Goal: Task Accomplishment & Management: Use online tool/utility

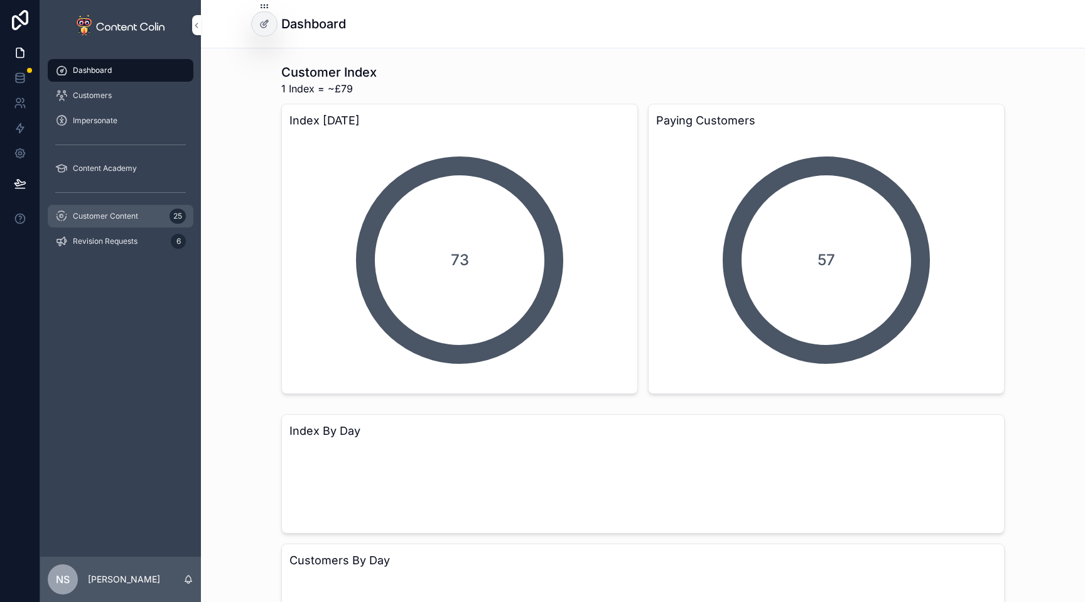
click at [112, 212] on span "Customer Content" at bounding box center [105, 216] width 65 height 10
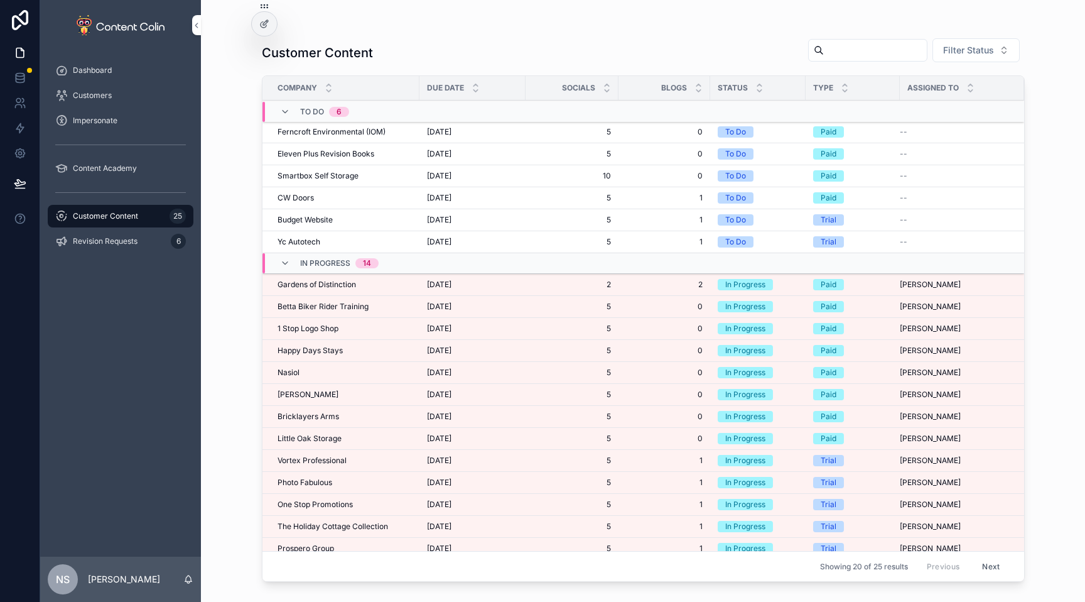
click at [357, 282] on div "Gardens of Distinction Gardens of Distinction" at bounding box center [345, 284] width 134 height 10
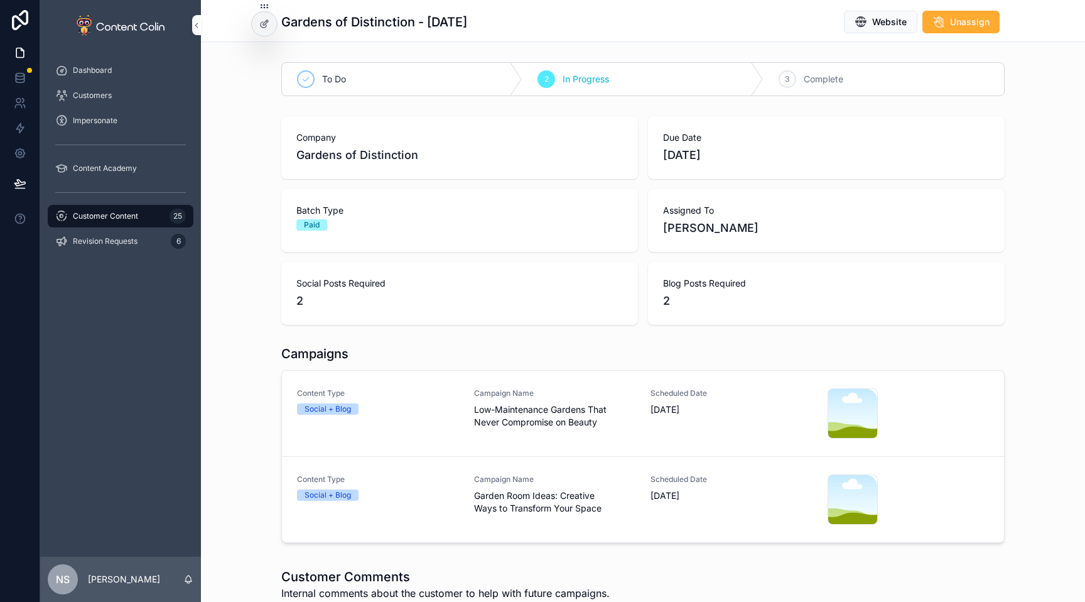
click at [433, 421] on div "Content Type Social + Blog" at bounding box center [378, 413] width 162 height 50
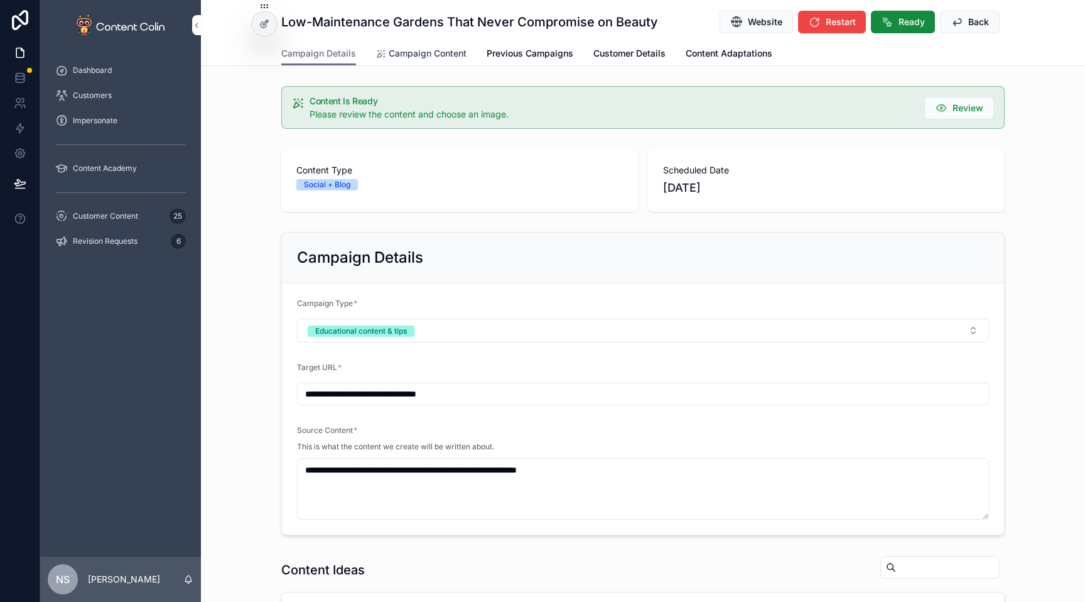
click at [442, 49] on span "Campaign Content" at bounding box center [428, 53] width 78 height 13
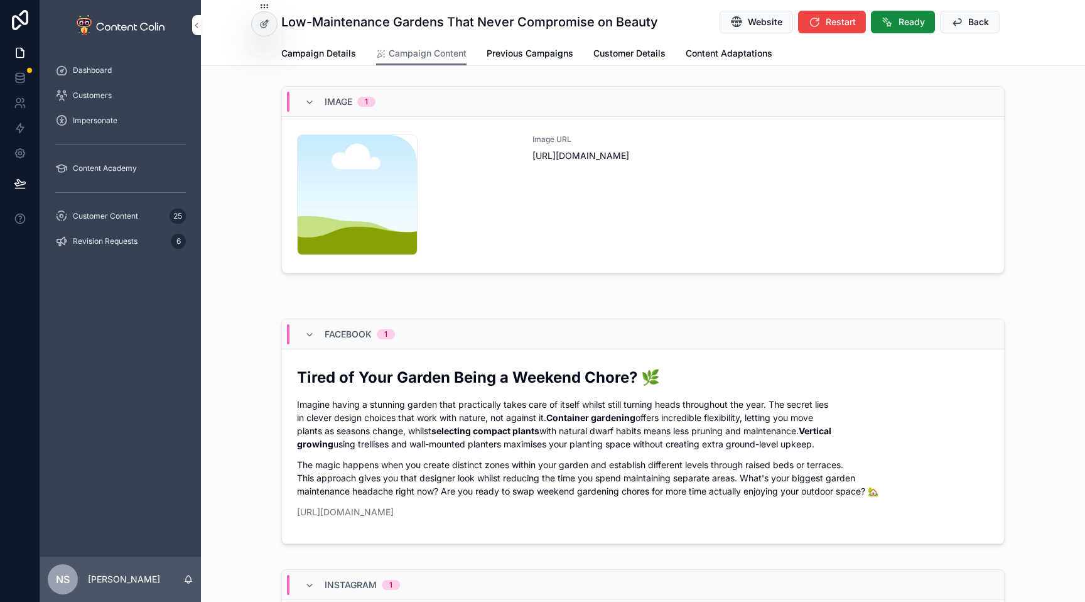
click at [659, 174] on div "Image URL [URL][DOMAIN_NAME]" at bounding box center [761, 194] width 457 height 121
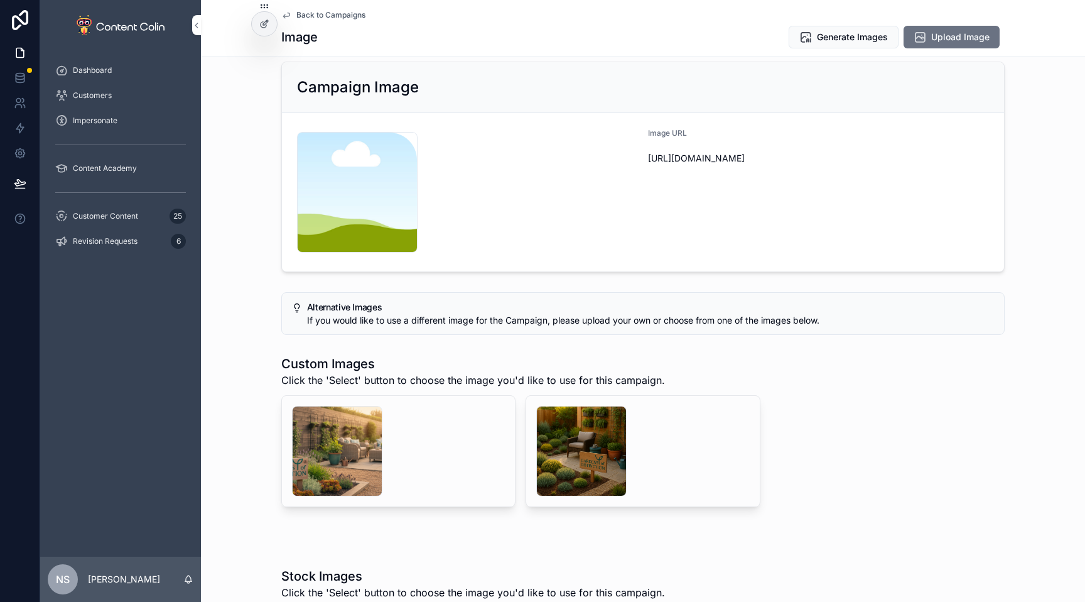
scroll to position [160, 0]
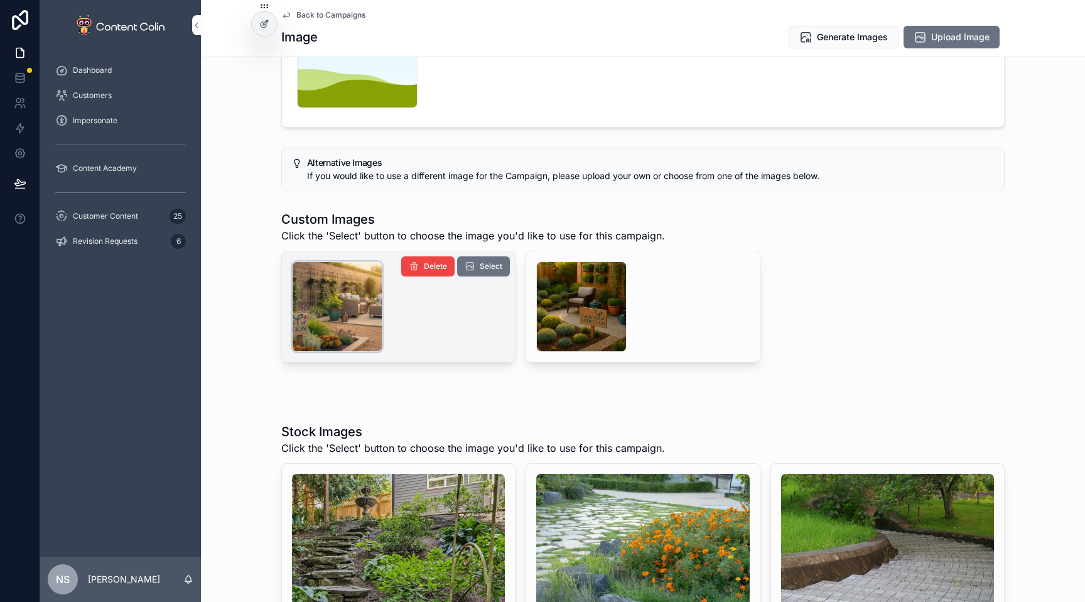
click at [340, 296] on div "scrollable content" at bounding box center [337, 306] width 90 height 90
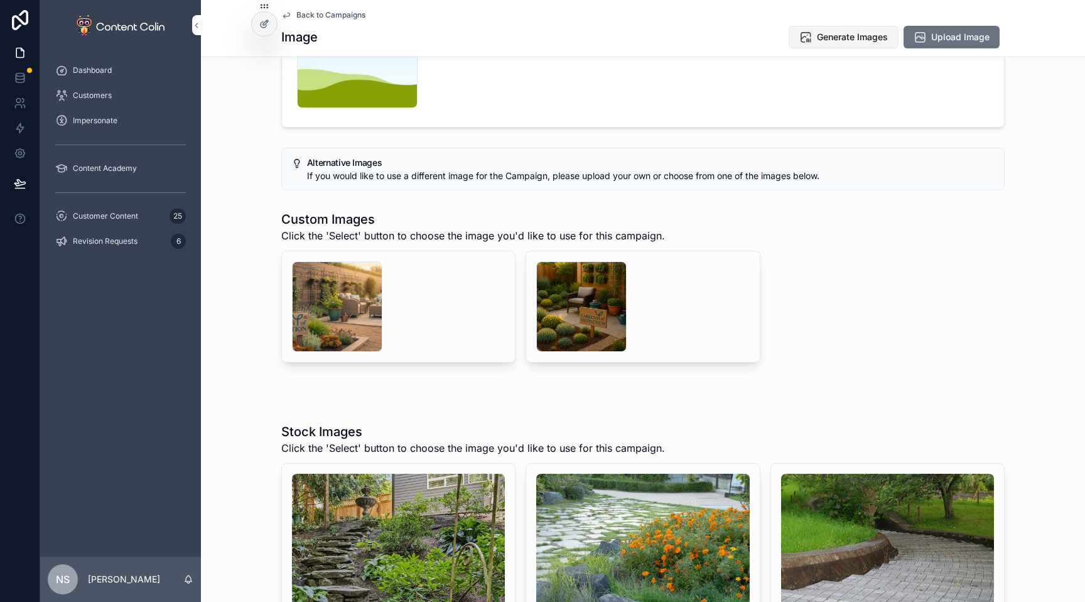
click at [849, 38] on span "Generate Images" at bounding box center [852, 37] width 71 height 13
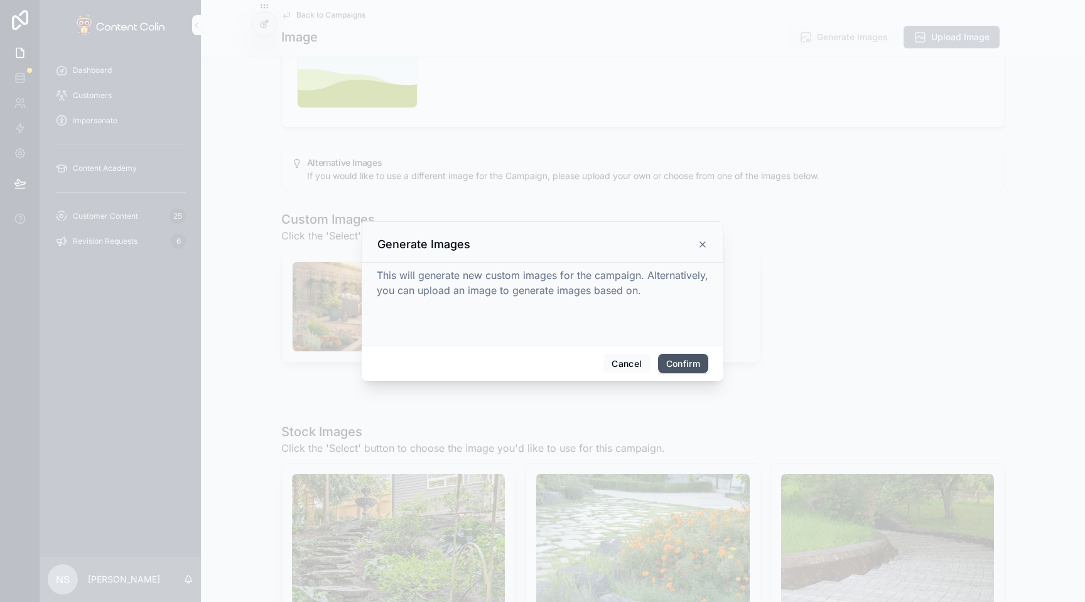
click at [688, 362] on button "Confirm" at bounding box center [683, 364] width 50 height 20
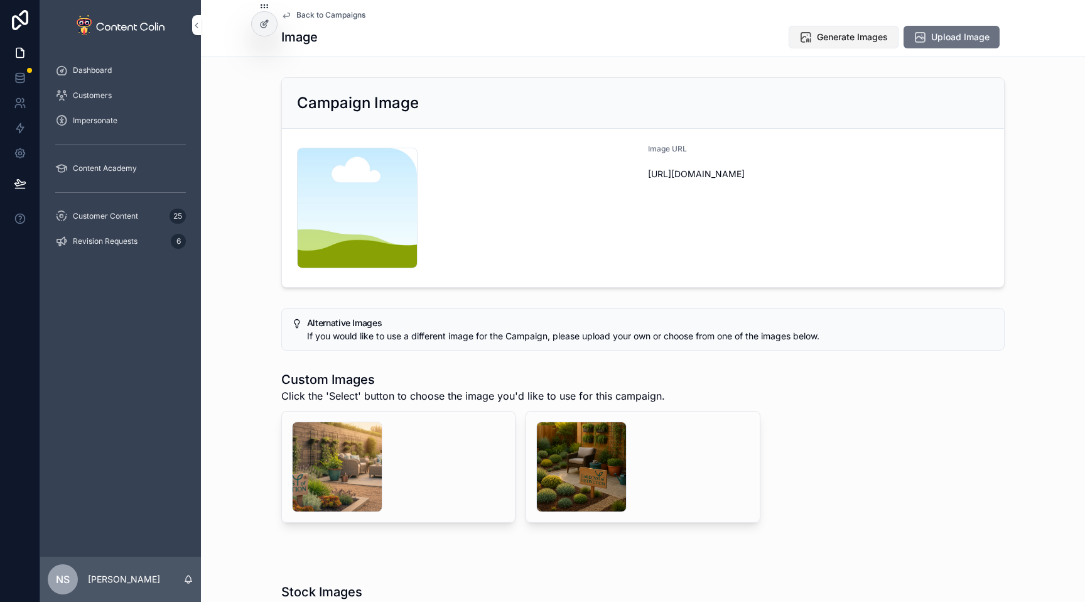
click at [831, 36] on span "Generate Images" at bounding box center [852, 37] width 71 height 13
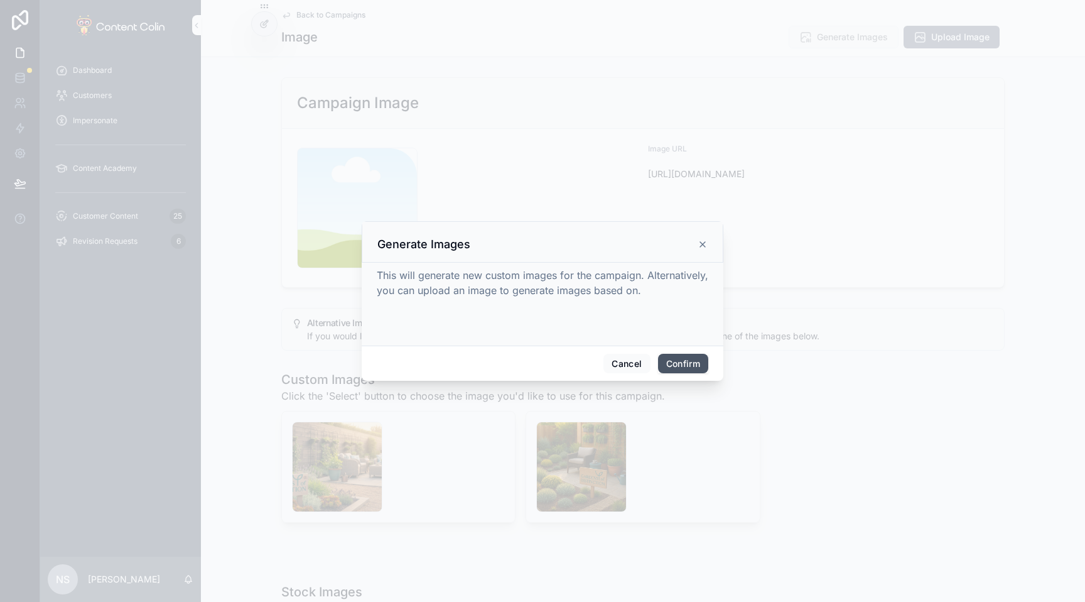
click at [686, 364] on button "Confirm" at bounding box center [683, 364] width 50 height 20
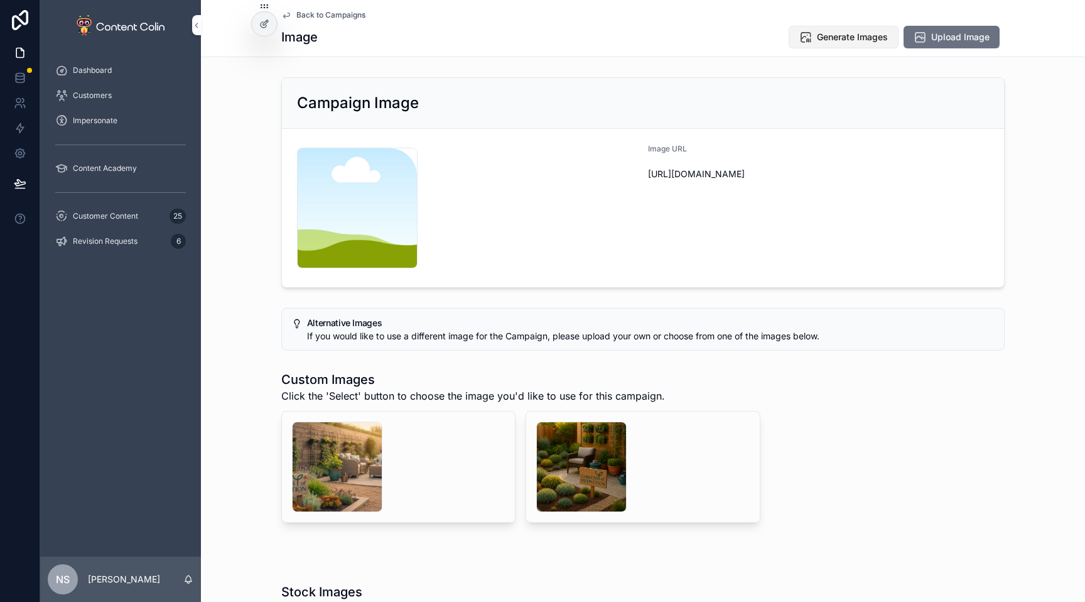
click at [828, 37] on span "Generate Images" at bounding box center [852, 37] width 71 height 13
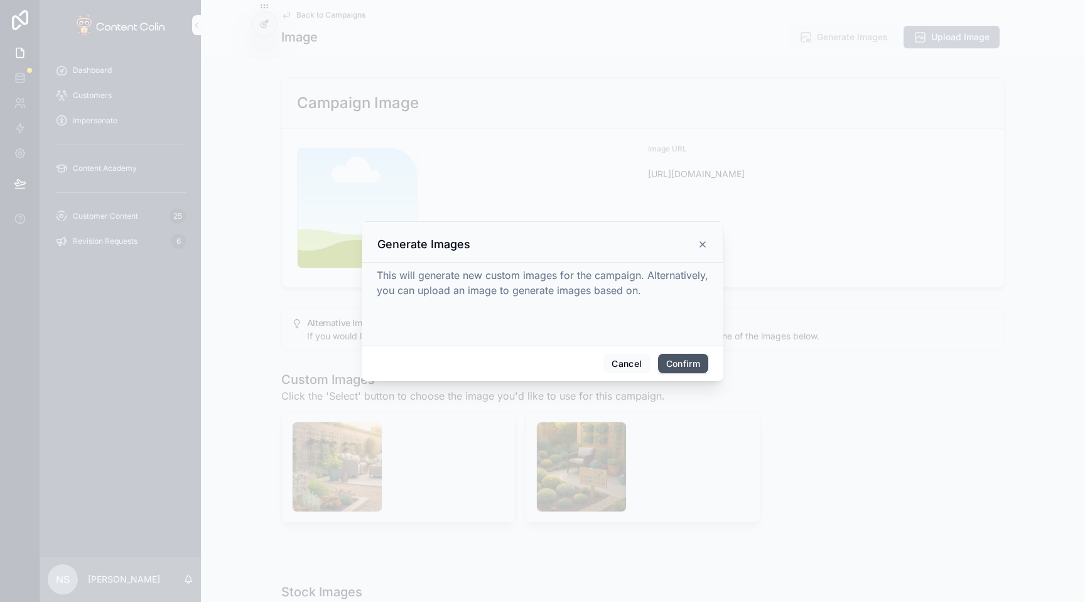
click at [677, 362] on button "Confirm" at bounding box center [683, 364] width 50 height 20
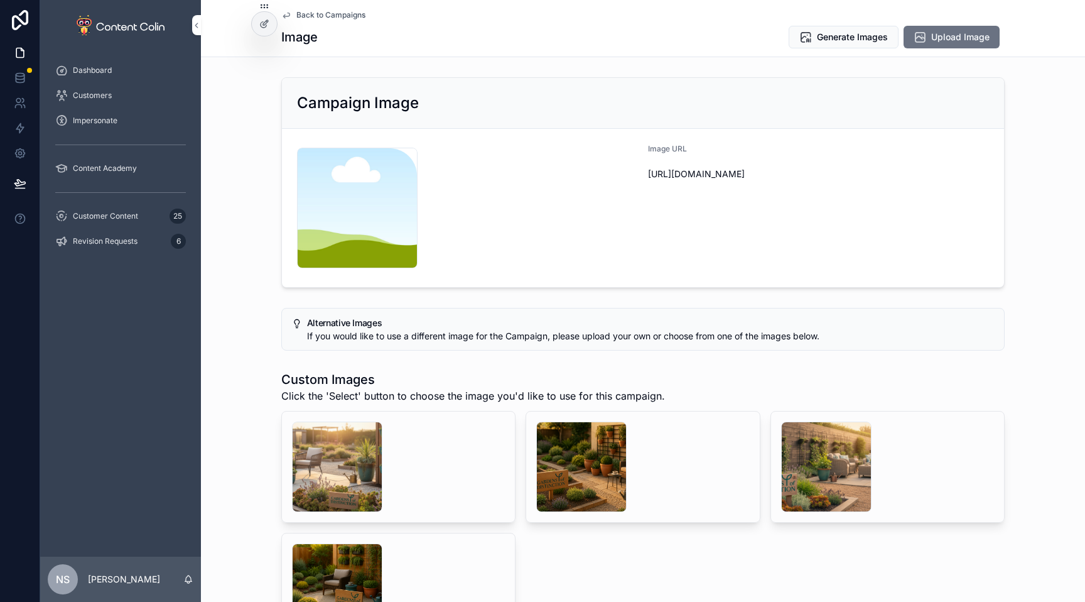
click at [247, 236] on div "Campaign Image content-placeholder .png Image URL [URL][DOMAIN_NAME]" at bounding box center [643, 182] width 884 height 220
click at [859, 40] on span "Generate Images" at bounding box center [852, 37] width 71 height 13
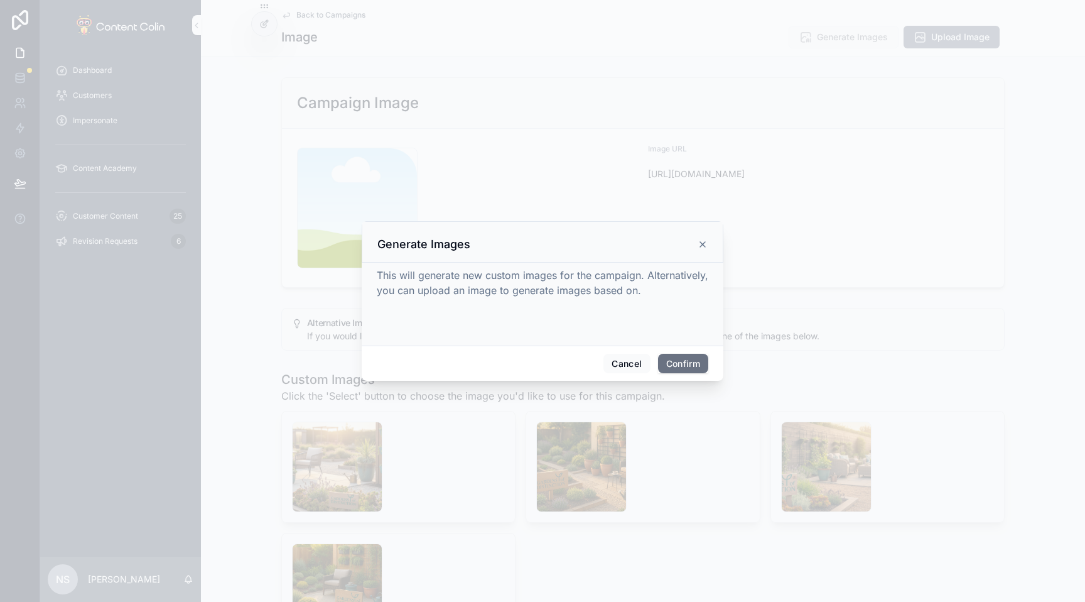
click at [672, 360] on button "Confirm" at bounding box center [683, 364] width 50 height 20
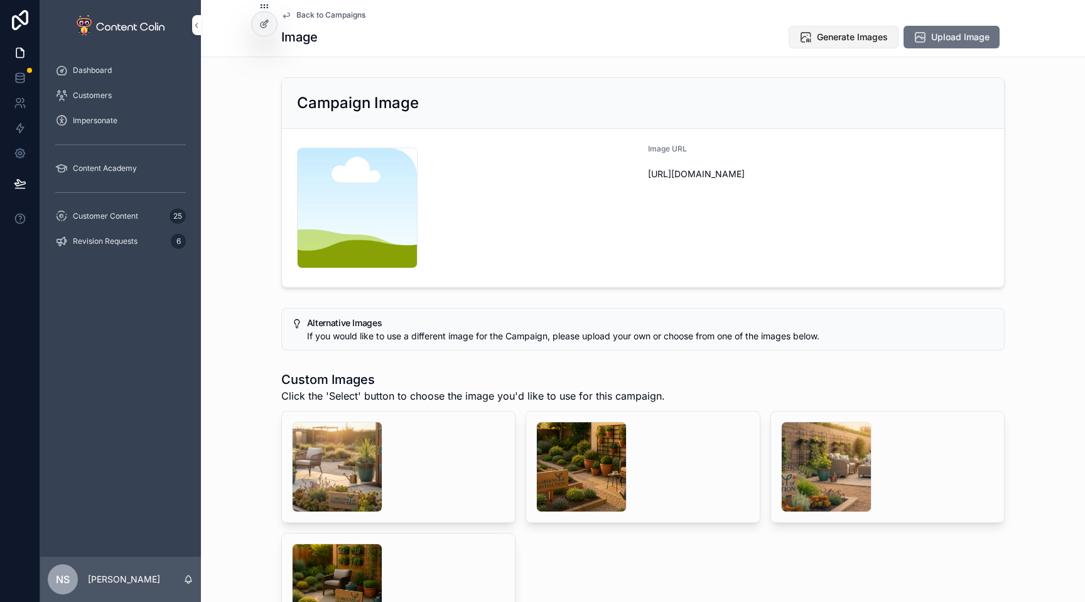
click at [847, 33] on span "Generate Images" at bounding box center [852, 37] width 71 height 13
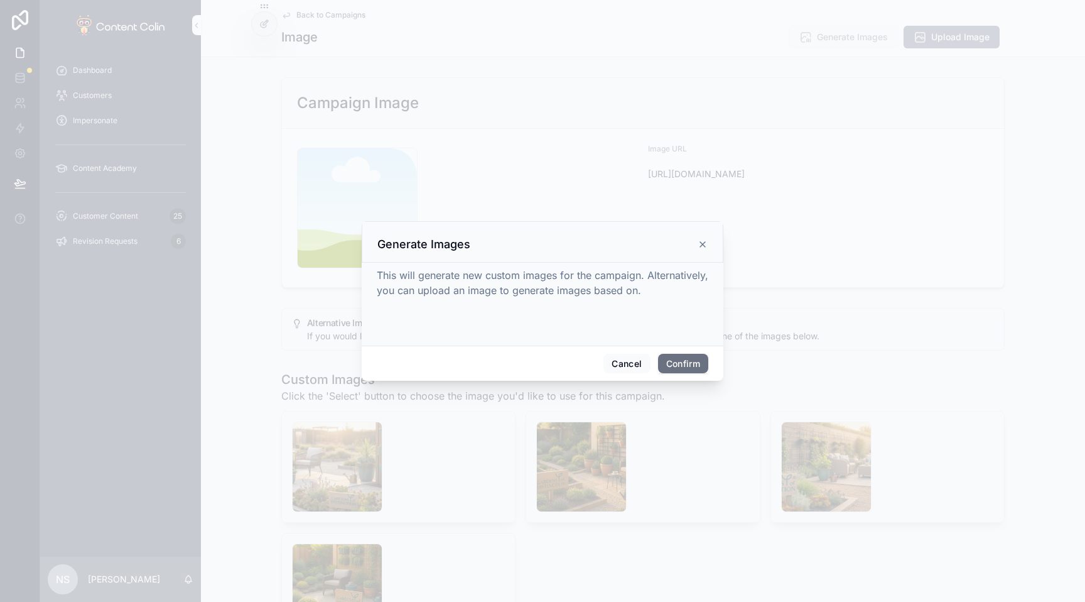
click at [683, 365] on button "Confirm" at bounding box center [683, 364] width 50 height 20
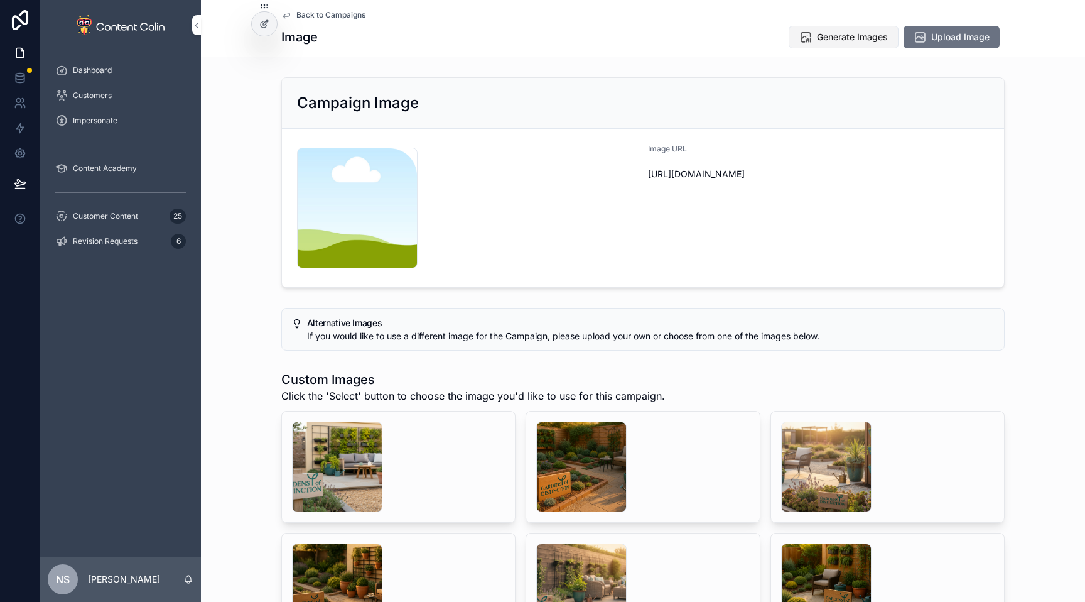
click at [831, 33] on span "Generate Images" at bounding box center [852, 37] width 71 height 13
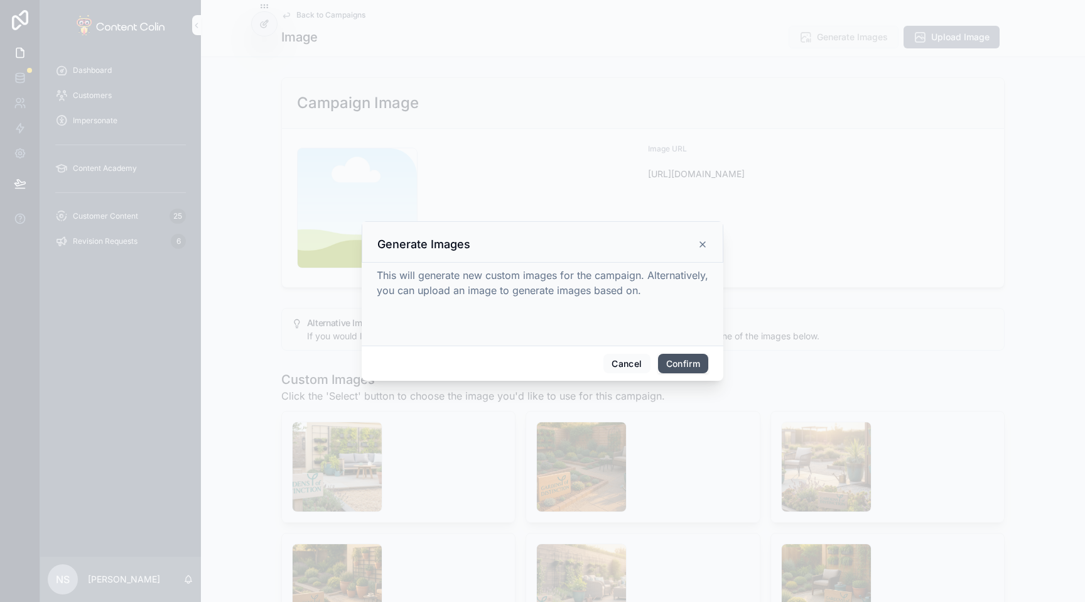
click at [687, 358] on button "Confirm" at bounding box center [683, 364] width 50 height 20
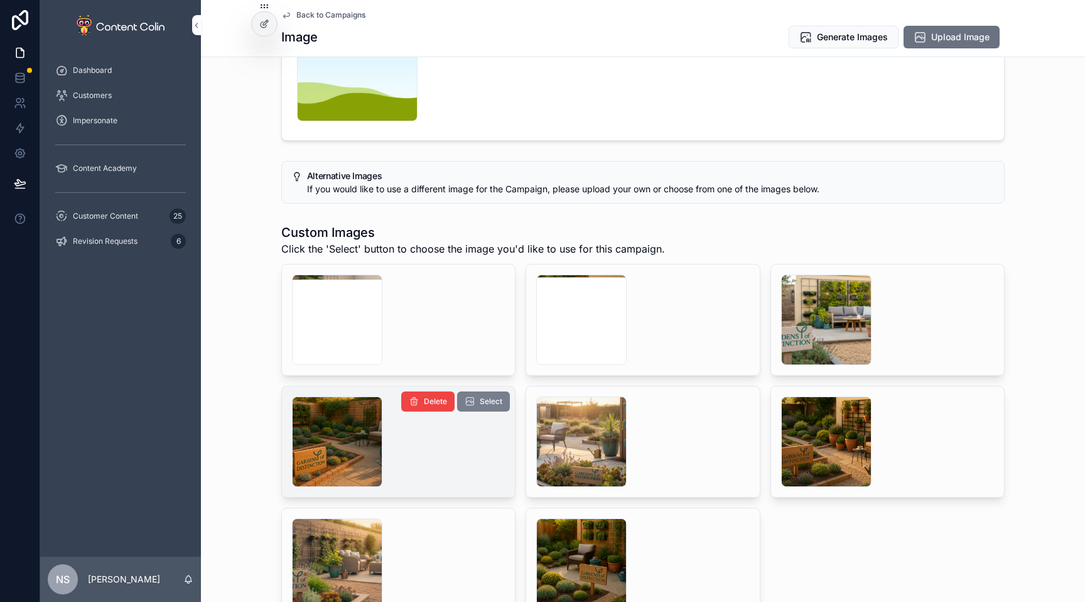
scroll to position [276, 0]
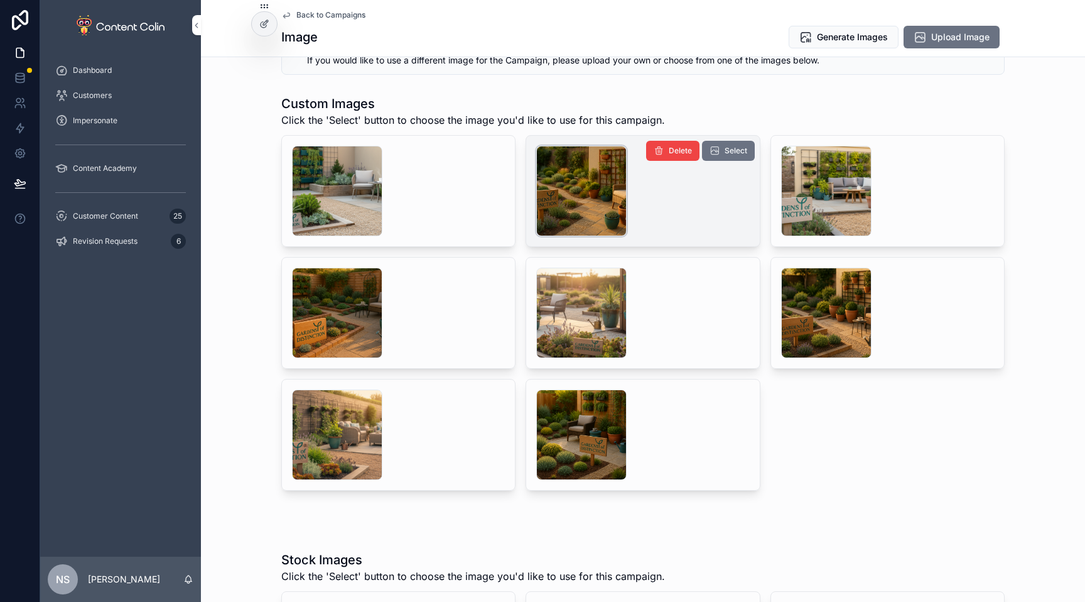
click at [569, 201] on div "scrollable content" at bounding box center [581, 191] width 90 height 90
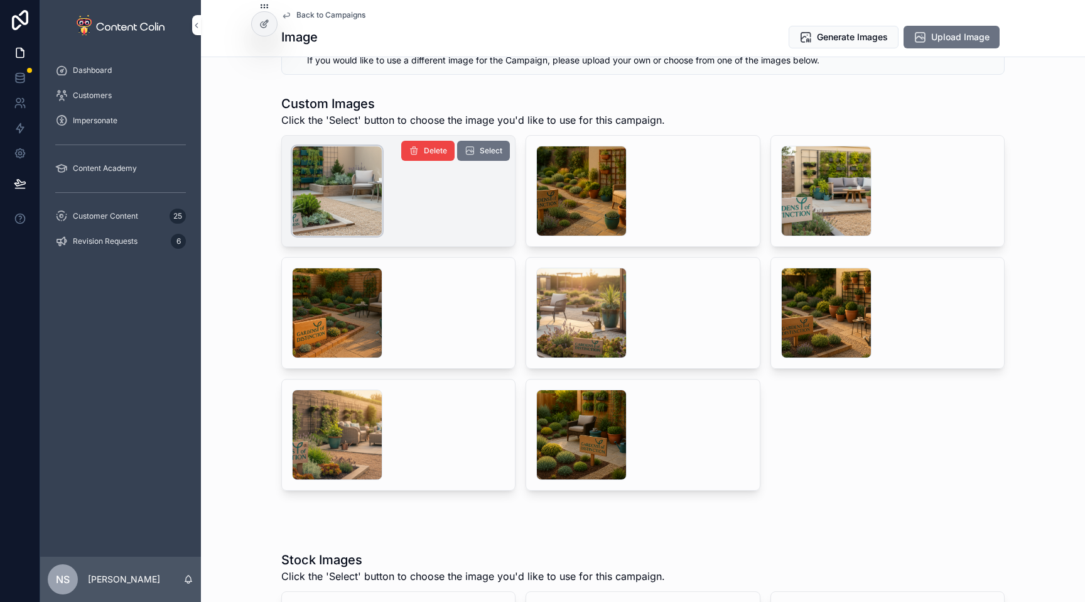
click at [342, 192] on div "scrollable content" at bounding box center [337, 191] width 90 height 90
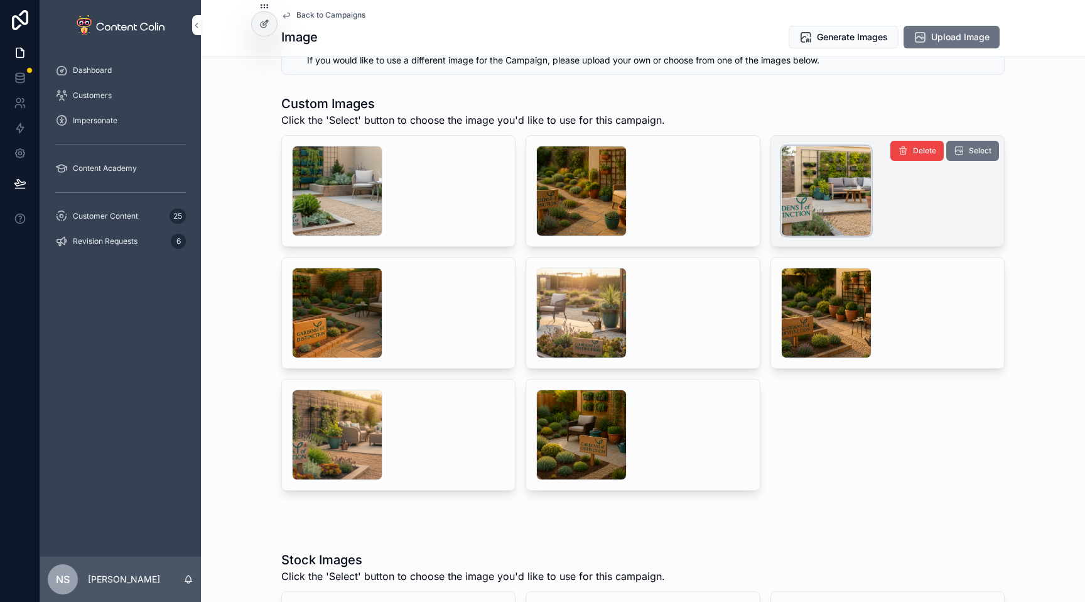
click at [852, 177] on div "scrollable content" at bounding box center [826, 191] width 90 height 90
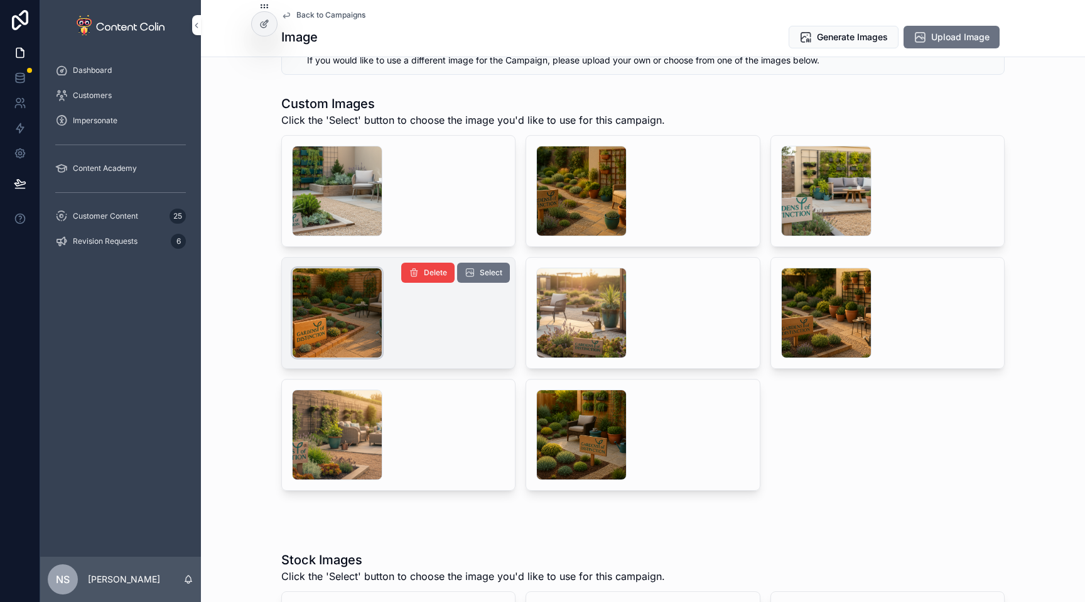
click at [333, 310] on div "scrollable content" at bounding box center [337, 313] width 90 height 90
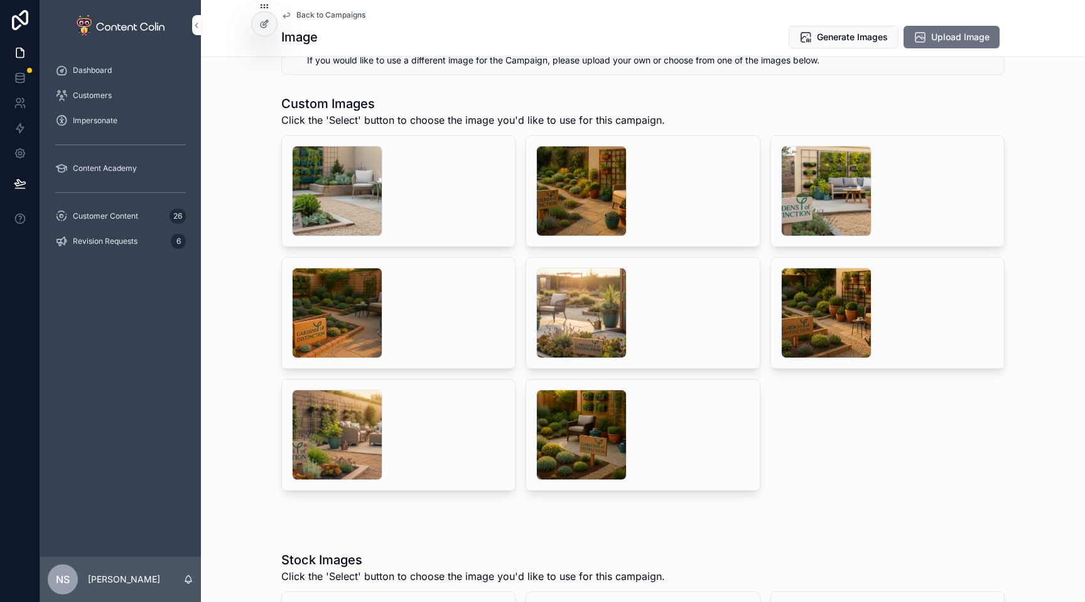
click at [0, 0] on span "Delete" at bounding box center [0, 0] width 0 height 0
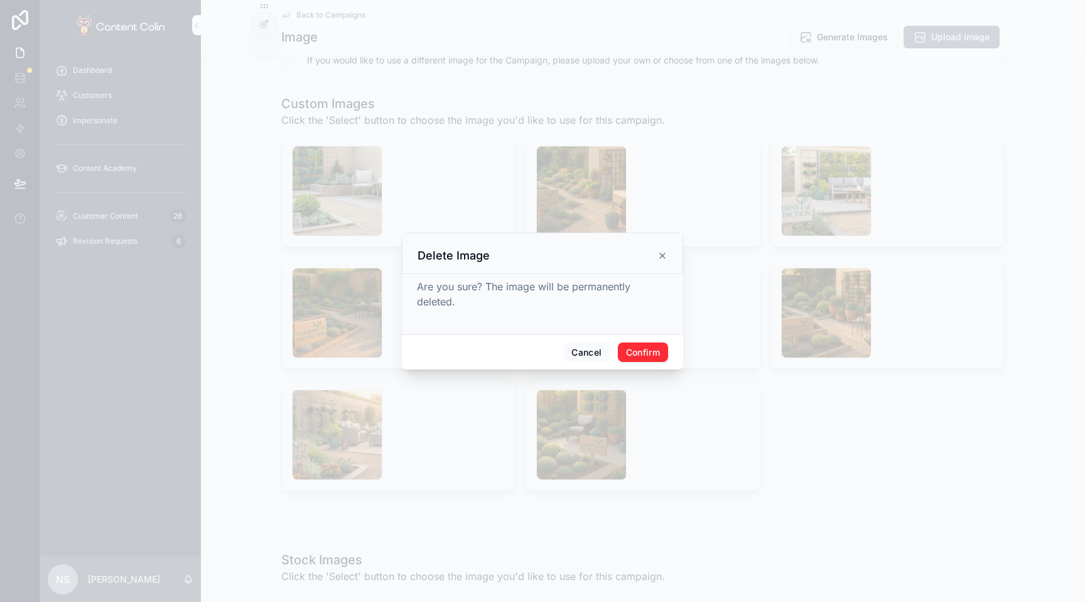
click at [654, 347] on button "Confirm" at bounding box center [643, 352] width 50 height 20
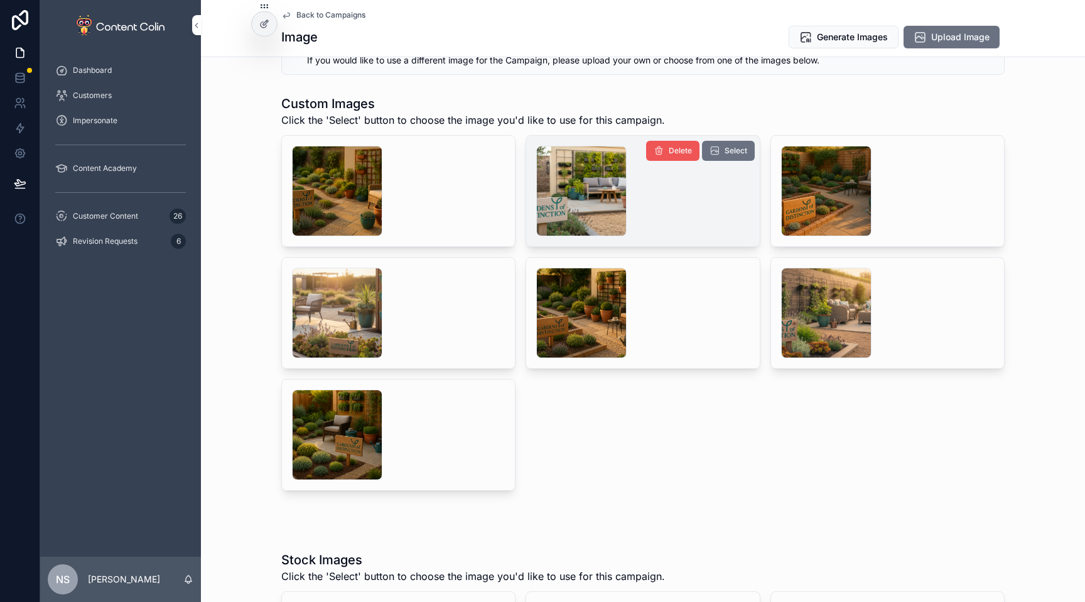
click at [671, 144] on button "Delete" at bounding box center [672, 151] width 53 height 20
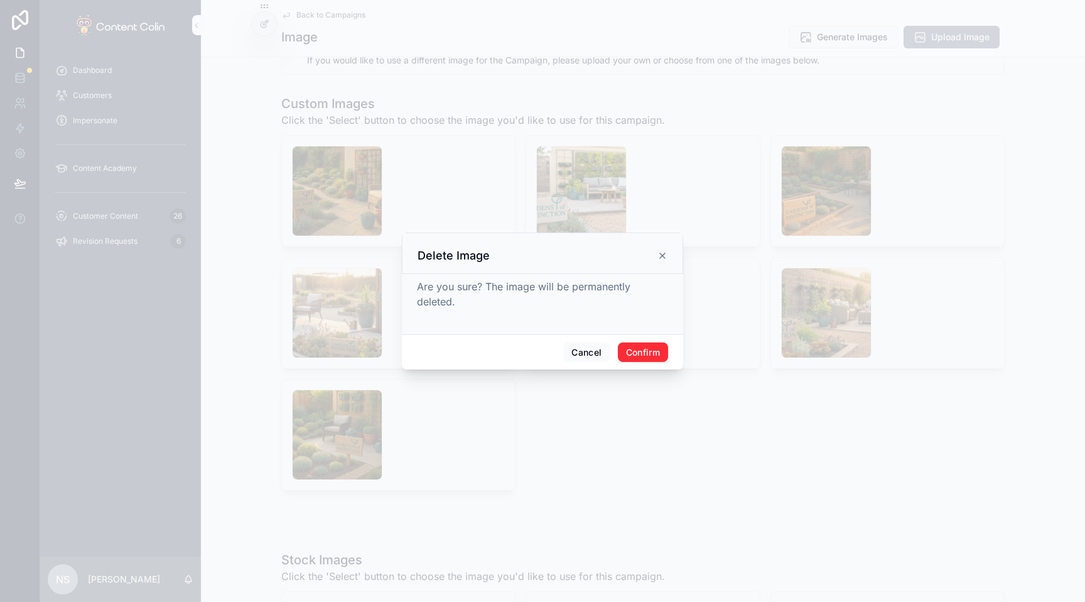
click at [632, 354] on button "Confirm" at bounding box center [643, 352] width 50 height 20
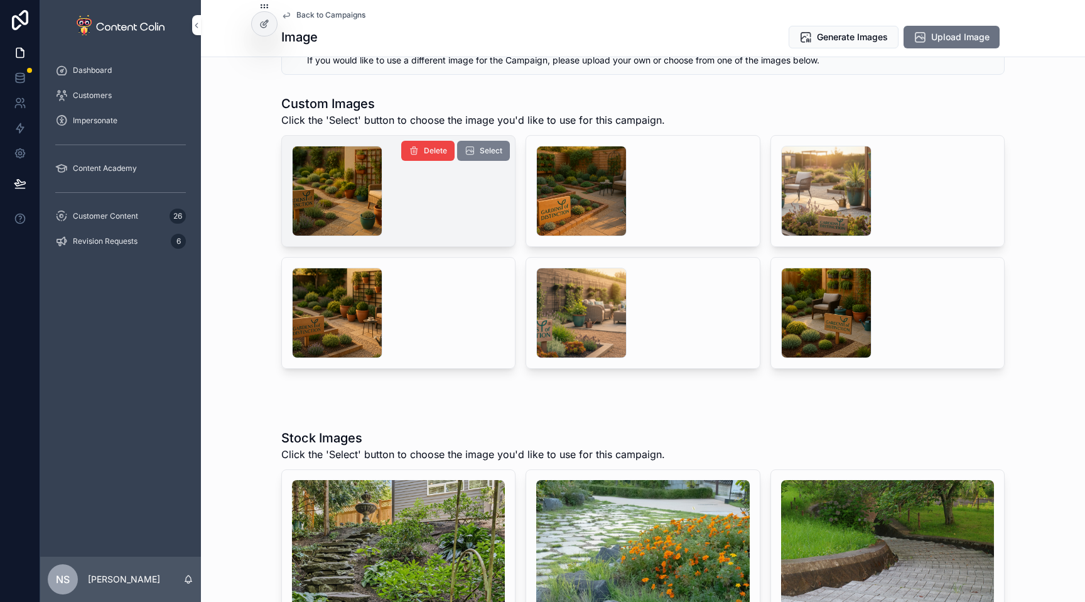
click at [486, 150] on span "Select" at bounding box center [491, 151] width 23 height 10
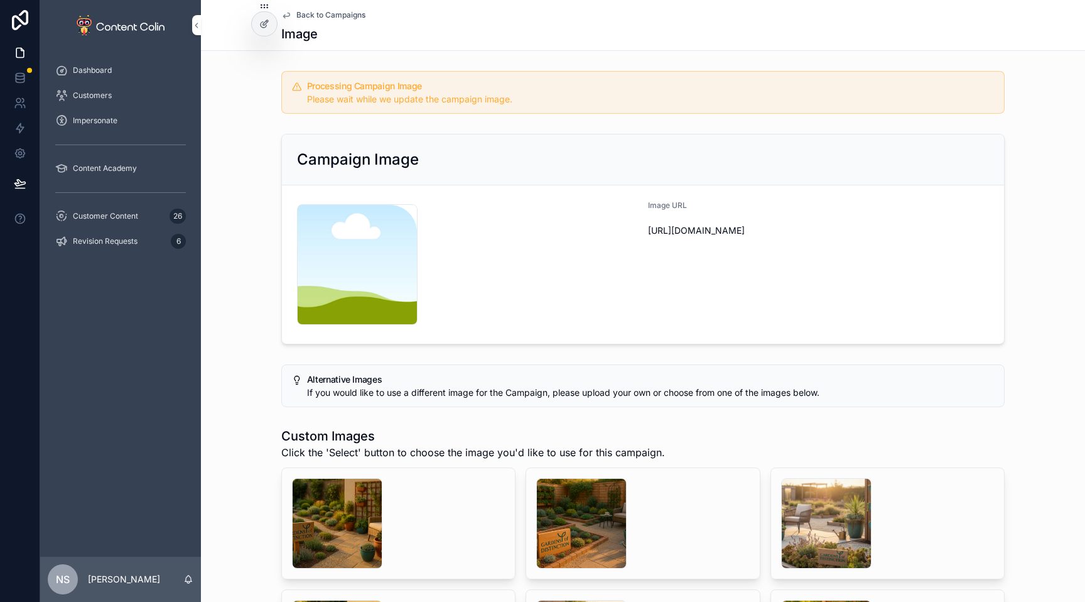
click at [350, 15] on span "Back to Campaigns" at bounding box center [330, 15] width 69 height 10
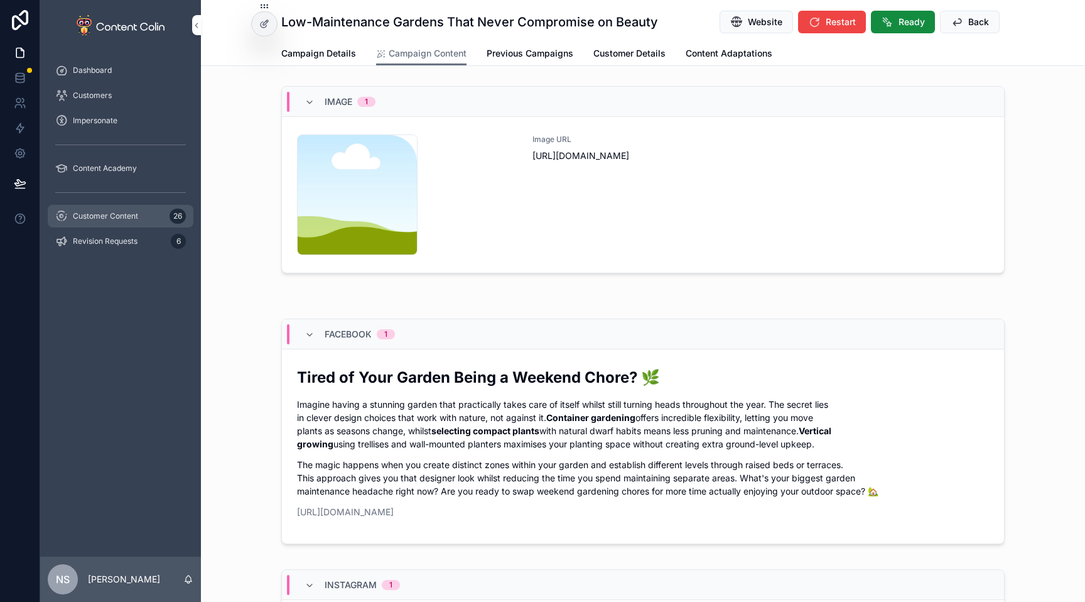
click at [111, 215] on span "Customer Content" at bounding box center [105, 216] width 65 height 10
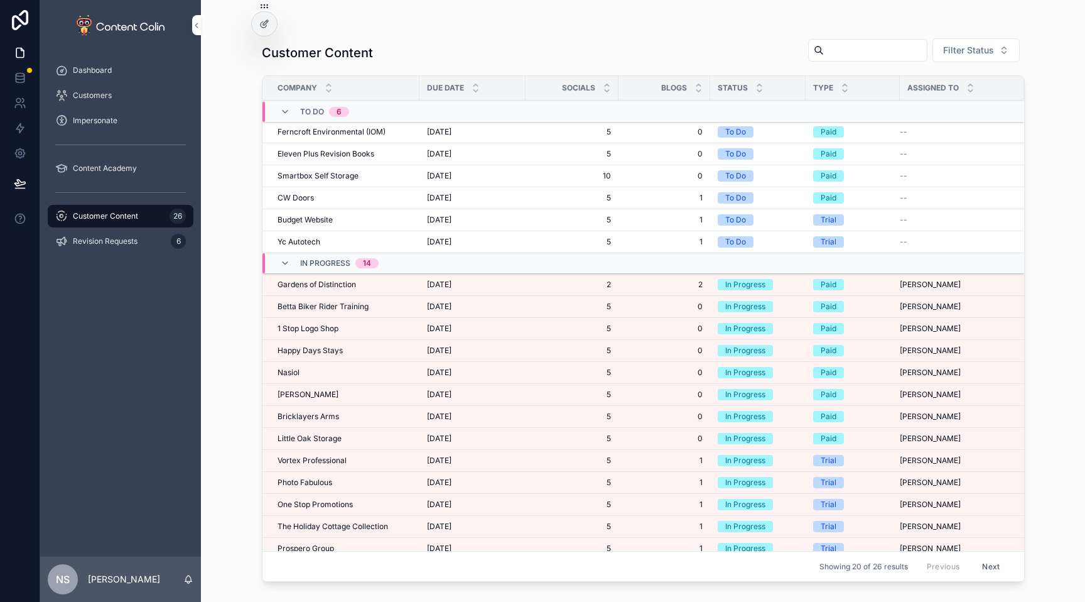
click at [344, 308] on span "Betta Biker Rider Training" at bounding box center [323, 306] width 91 height 10
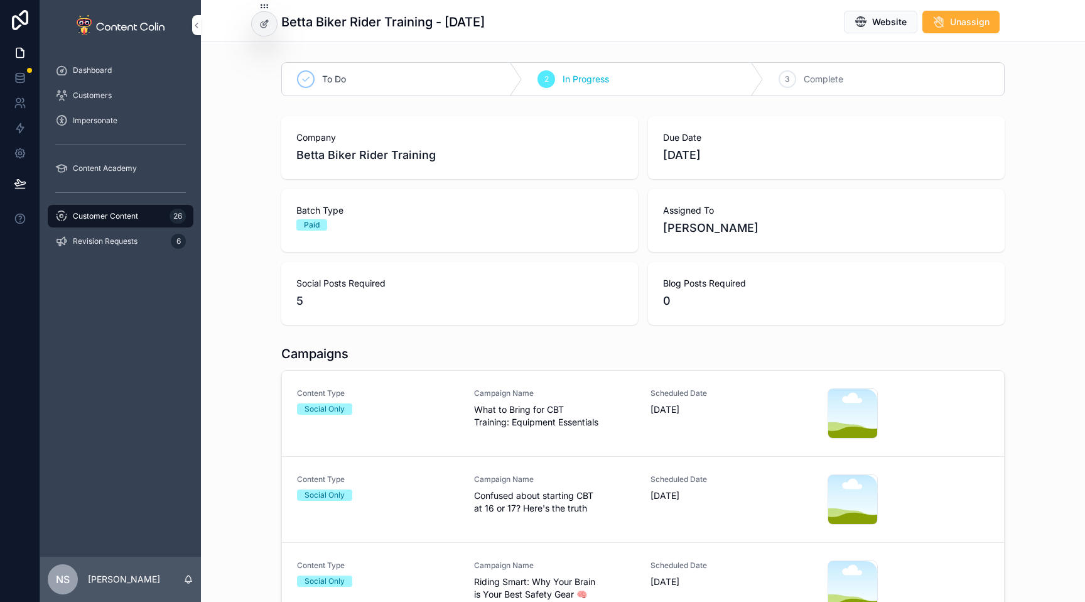
click at [518, 410] on span "What to Bring for CBT Training: Equipment Essentials" at bounding box center [555, 415] width 162 height 25
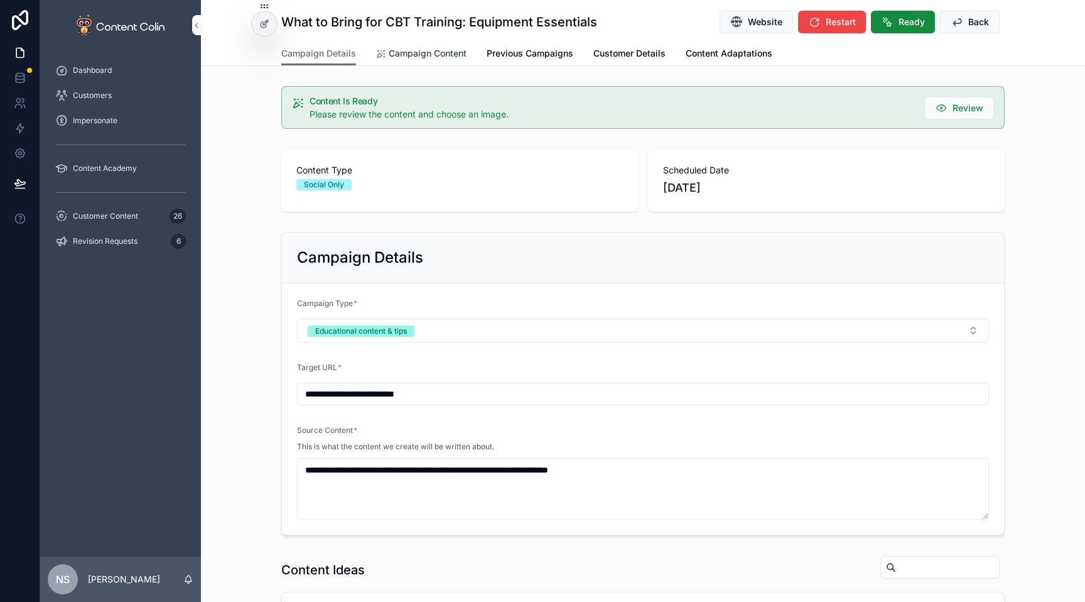
click at [403, 46] on link "Campaign Content" at bounding box center [421, 54] width 90 height 25
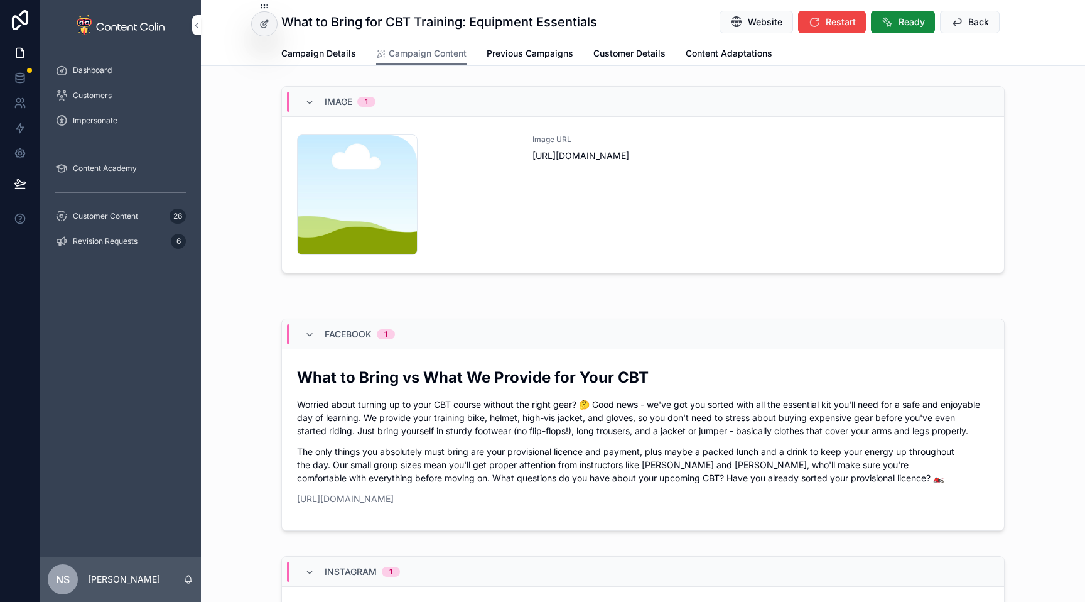
click at [590, 204] on div "Image URL [URL][DOMAIN_NAME]" at bounding box center [761, 194] width 457 height 121
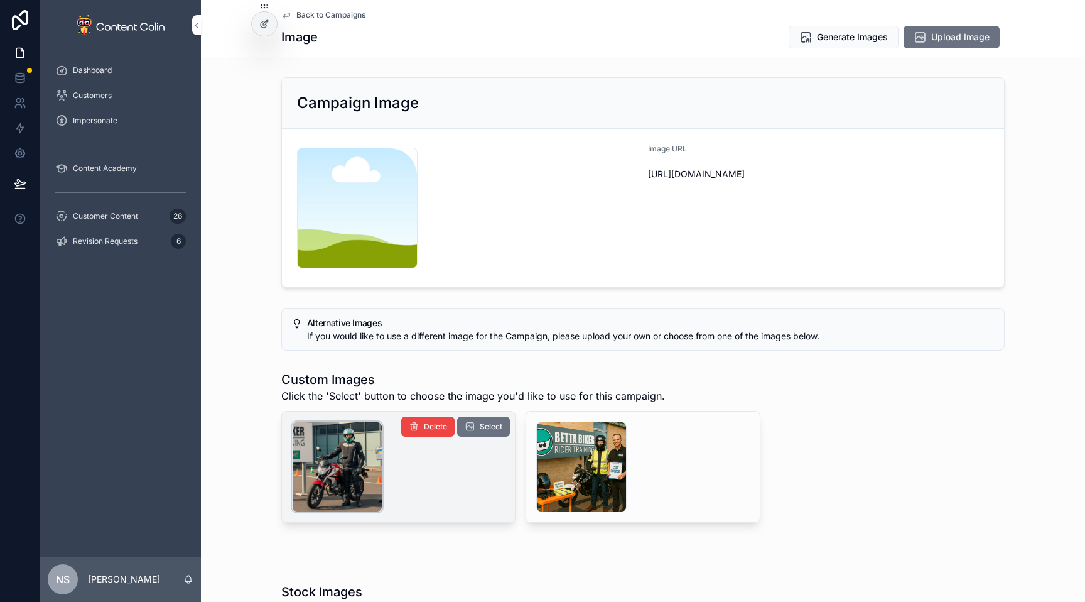
click at [333, 468] on div "scrollable content" at bounding box center [337, 466] width 90 height 90
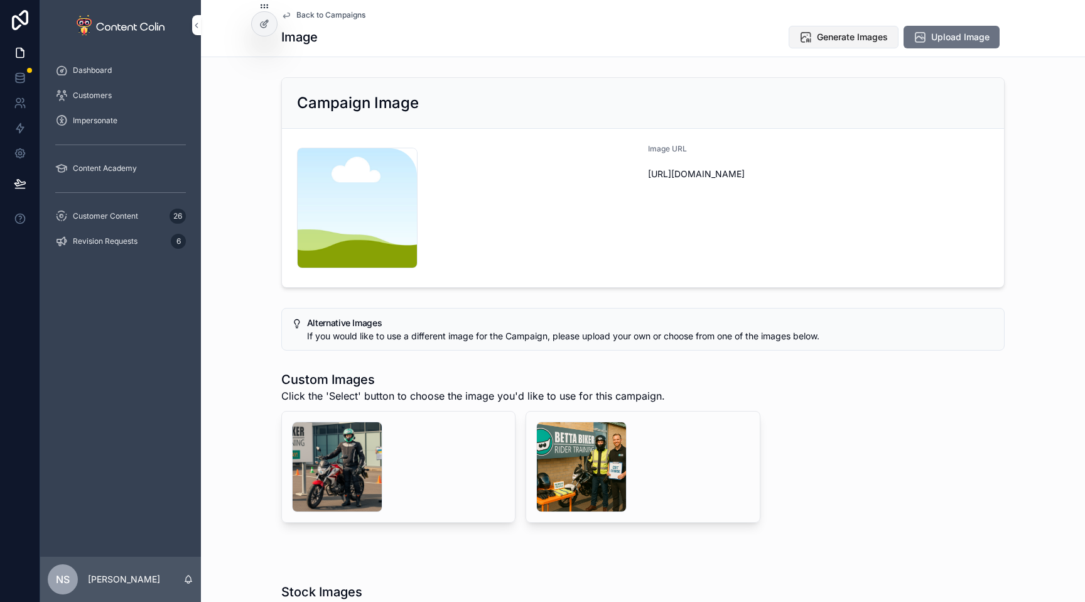
click at [846, 35] on span "Generate Images" at bounding box center [852, 37] width 71 height 13
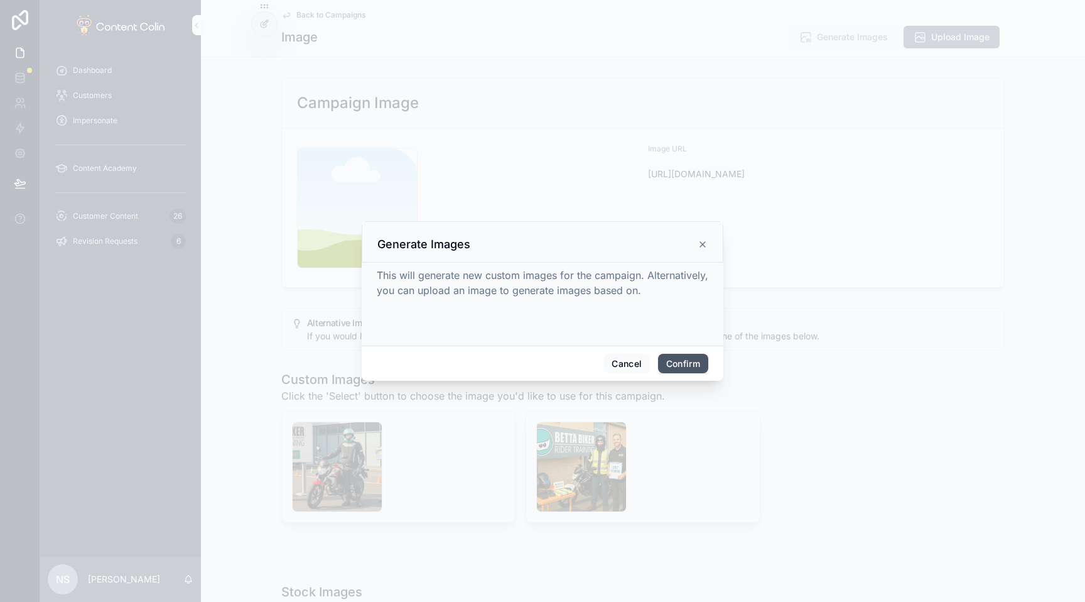
click at [690, 366] on button "Confirm" at bounding box center [683, 364] width 50 height 20
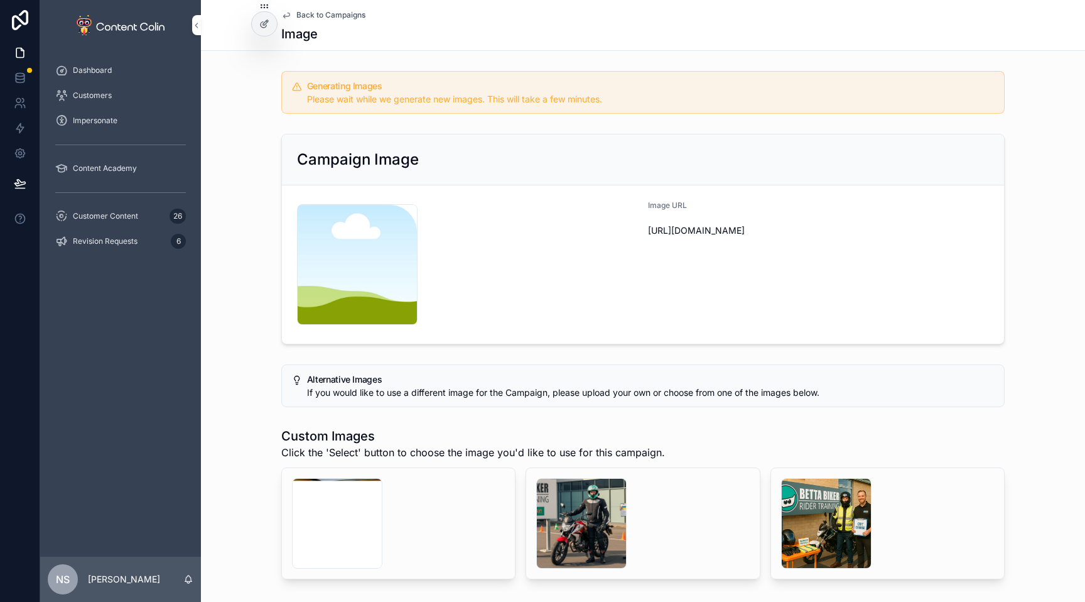
scroll to position [145, 0]
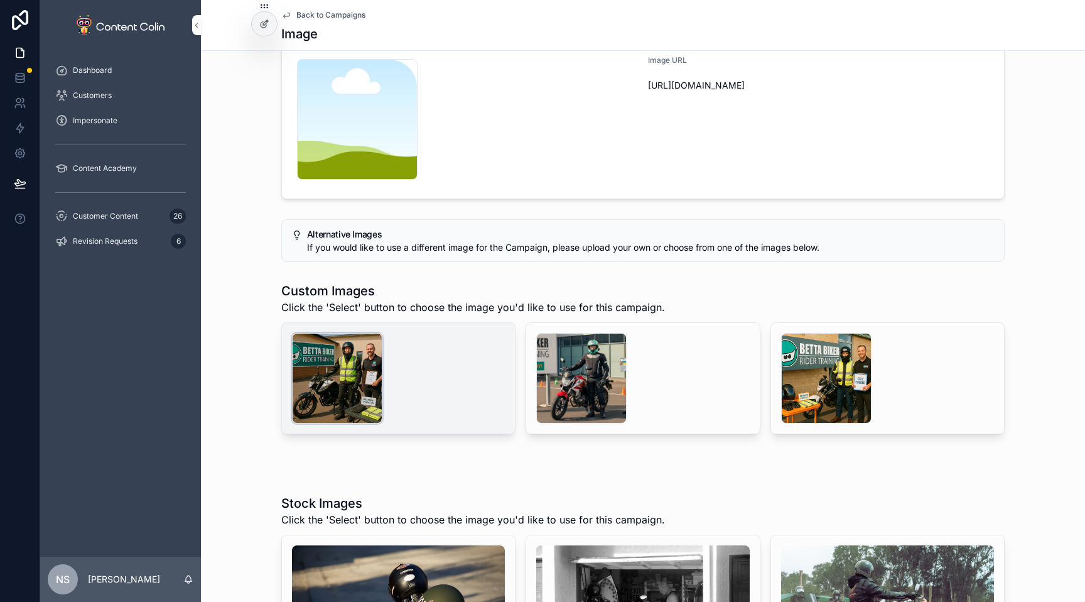
click at [342, 377] on div "scrollable content" at bounding box center [337, 378] width 90 height 90
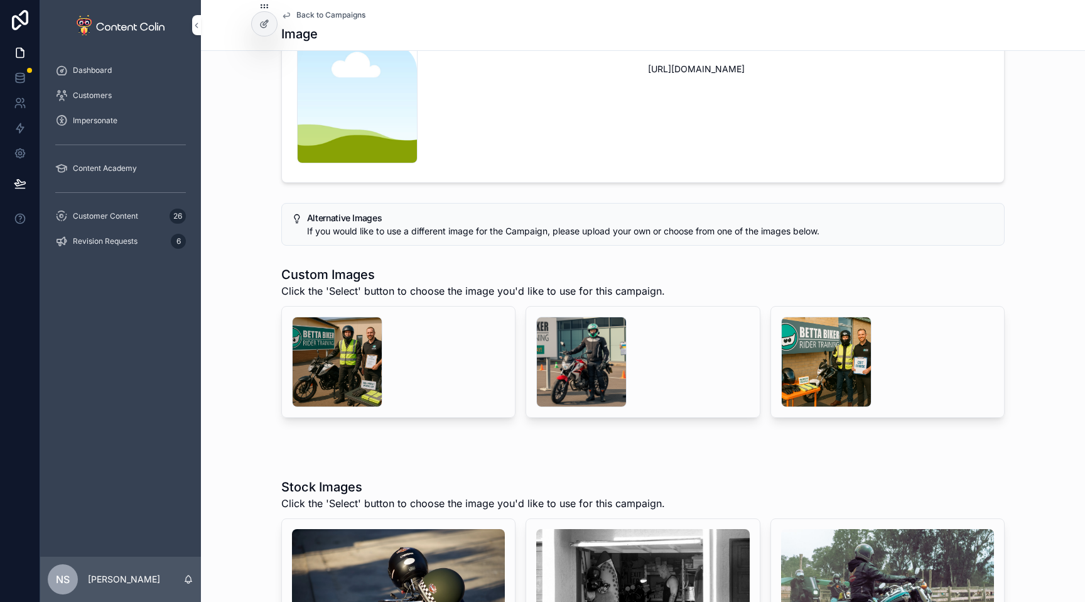
scroll to position [170, 0]
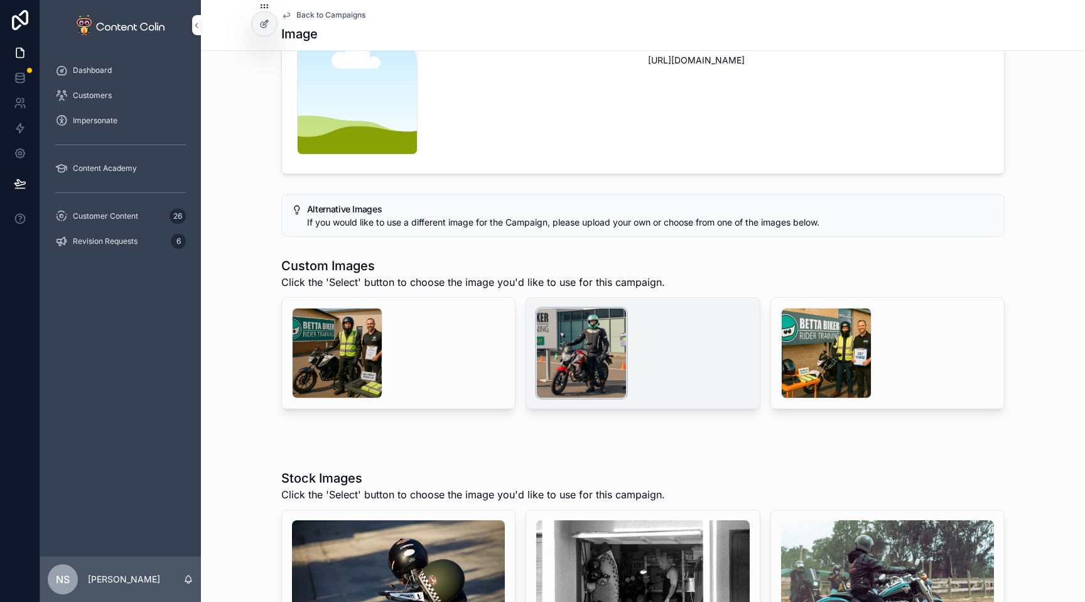
click at [582, 344] on div "scrollable content" at bounding box center [581, 353] width 90 height 90
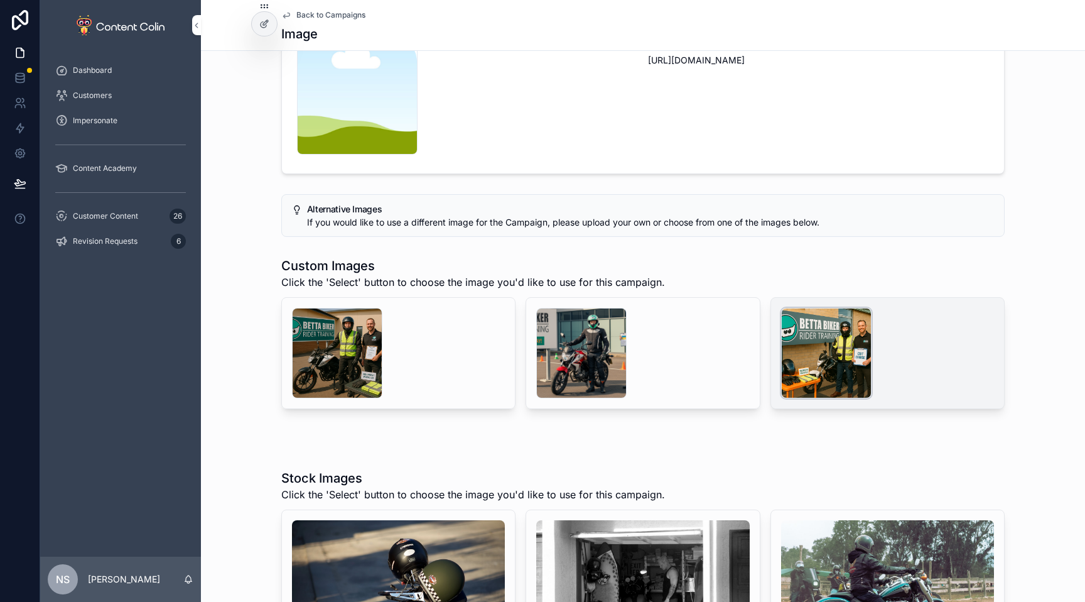
click at [815, 349] on div "scrollable content" at bounding box center [826, 353] width 90 height 90
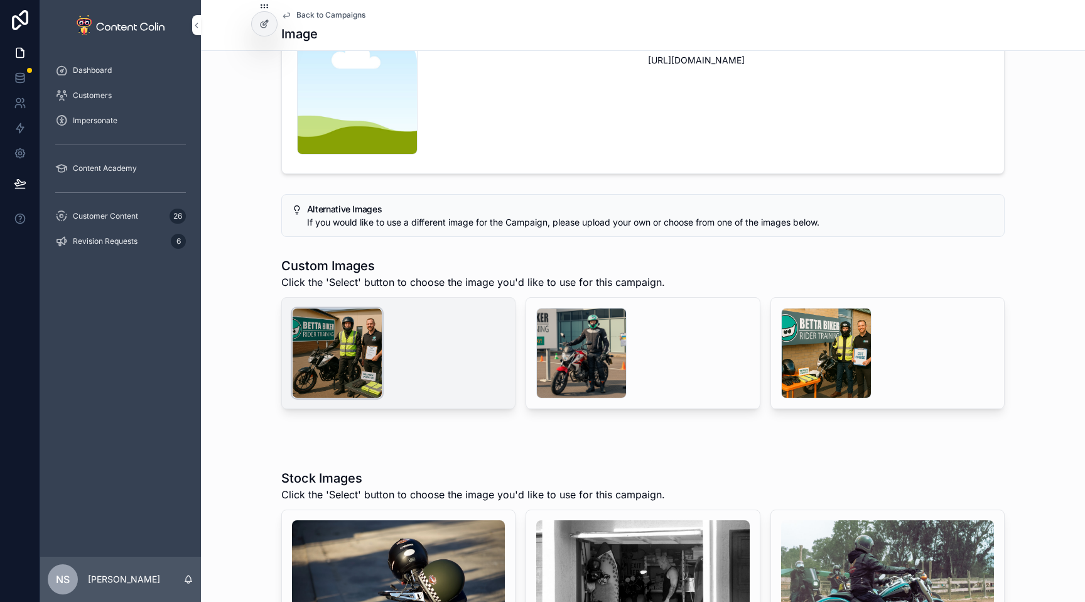
click at [332, 351] on div "scrollable content" at bounding box center [337, 353] width 90 height 90
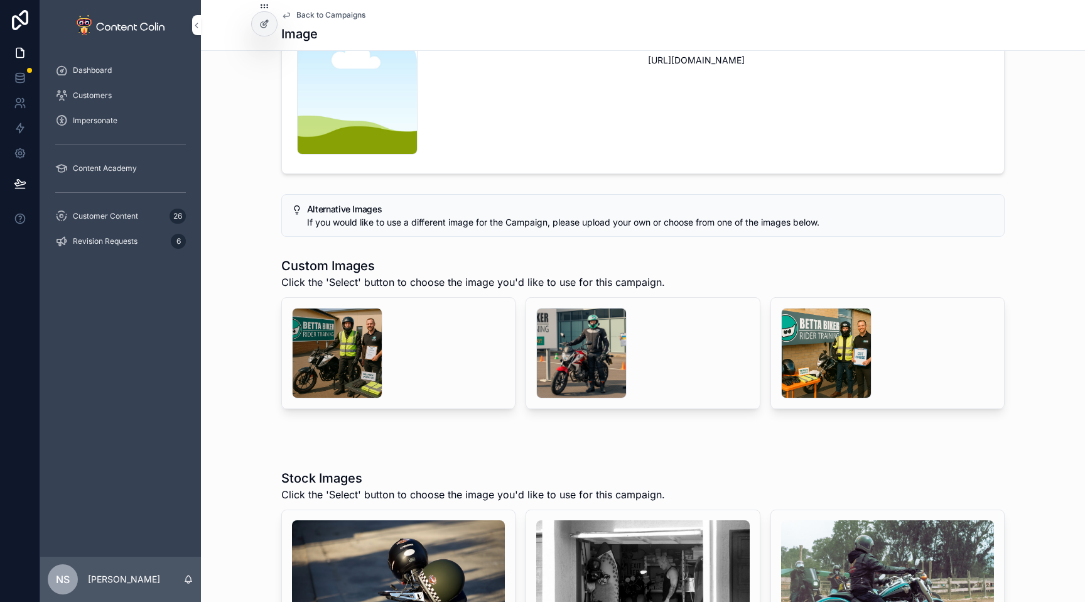
click at [259, 385] on div "Custom Images Click the 'Select' button to choose the image you'd like to use f…" at bounding box center [643, 333] width 884 height 162
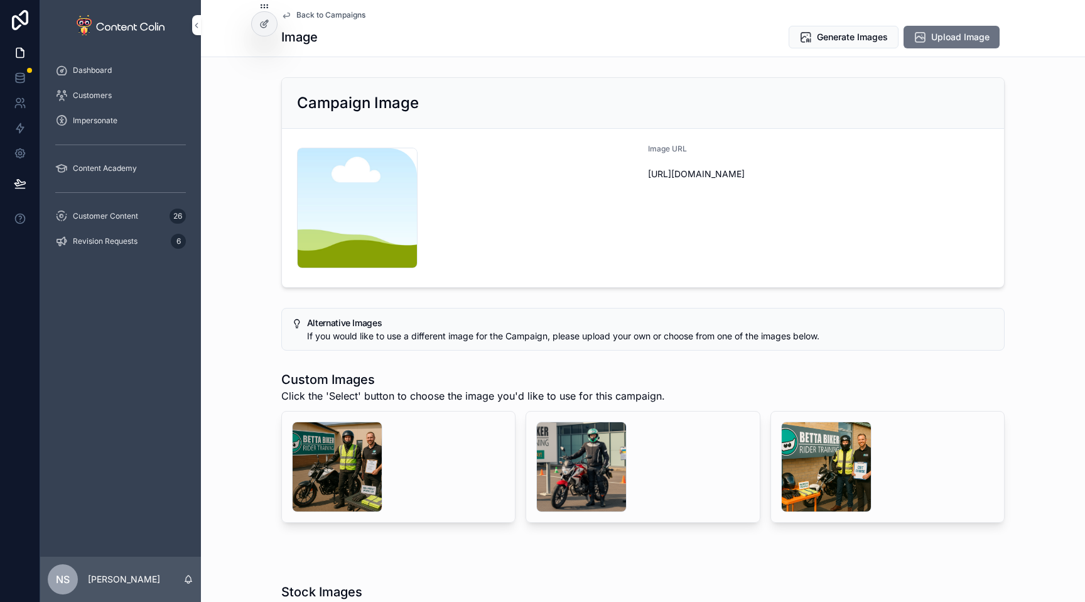
click at [230, 261] on div "Campaign Image content-placeholder .png Image URL [URL][DOMAIN_NAME]" at bounding box center [643, 182] width 884 height 220
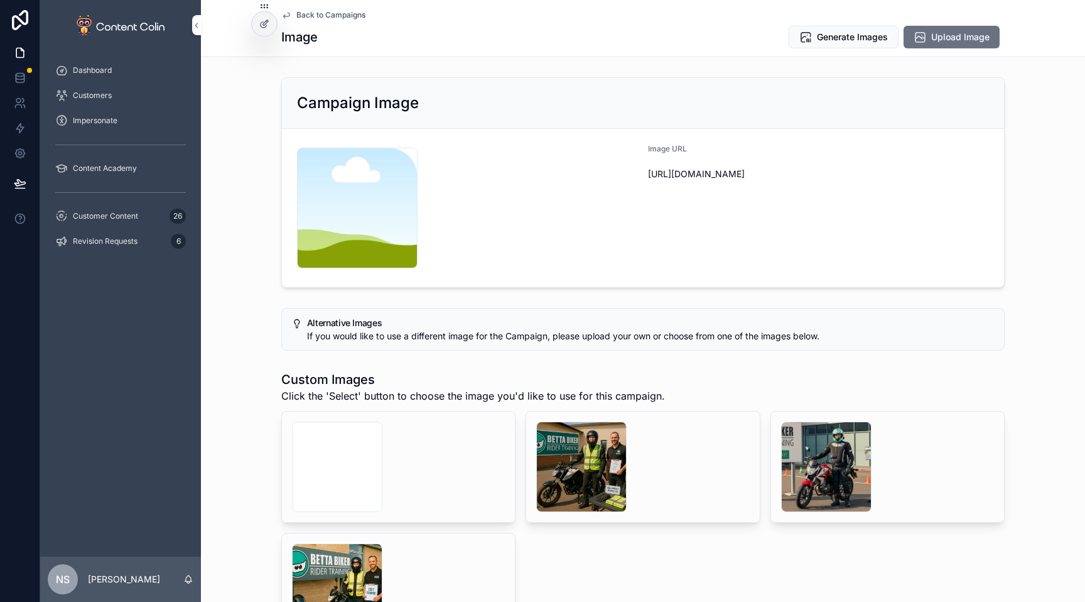
scroll to position [57, 0]
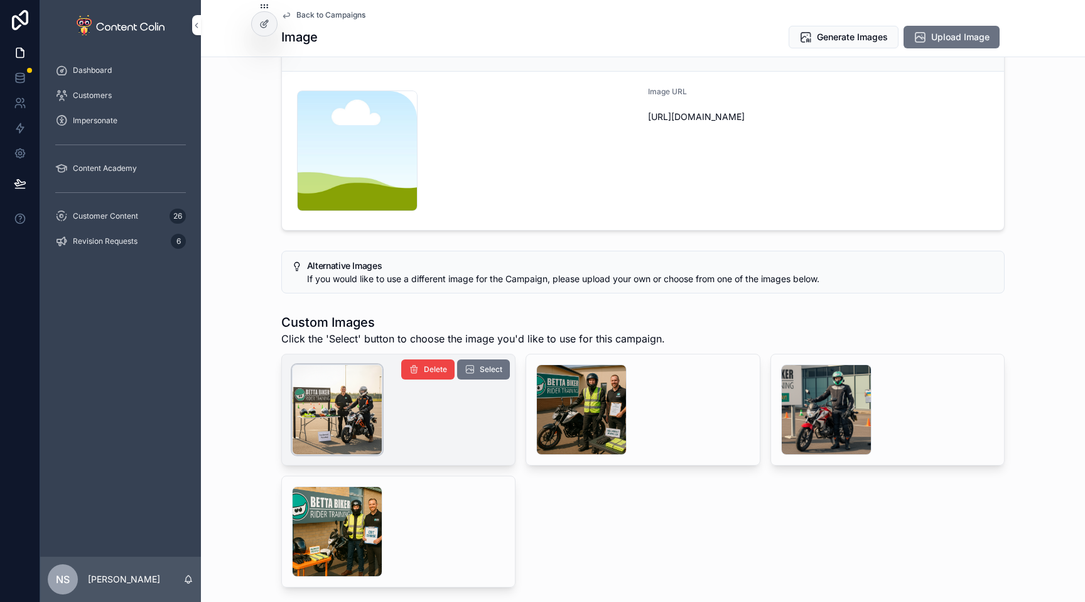
click at [353, 427] on div "scrollable content" at bounding box center [337, 409] width 90 height 90
